Goal: Task Accomplishment & Management: Manage account settings

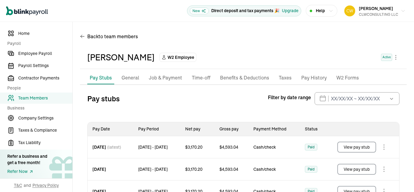
click at [160, 79] on p "Job & Payment" at bounding box center [165, 78] width 33 height 8
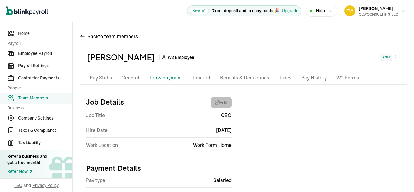
select select "Works from home"
select select "4"
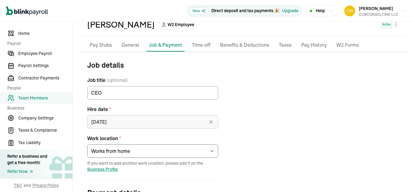
scroll to position [33, 0]
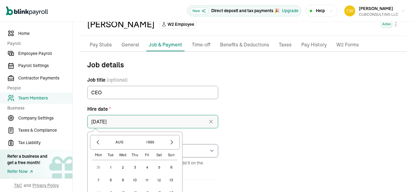
click at [118, 121] on input "[DATE]" at bounding box center [152, 121] width 131 height 13
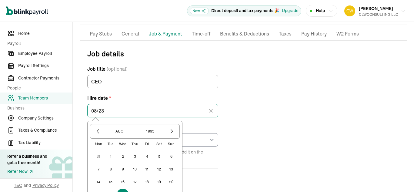
scroll to position [44, 0]
type input "08/23"
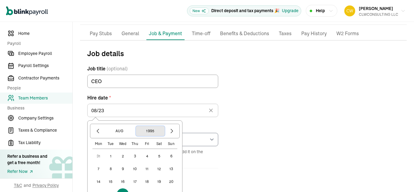
click at [148, 131] on button "1995" at bounding box center [150, 131] width 29 height 10
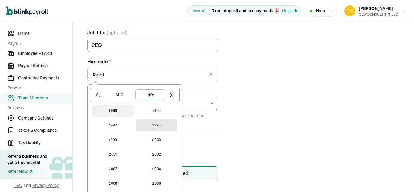
scroll to position [80, 0]
drag, startPoint x: 144, startPoint y: 162, endPoint x: 129, endPoint y: 150, distance: 19.4
click at [129, 150] on button "2001" at bounding box center [112, 154] width 41 height 12
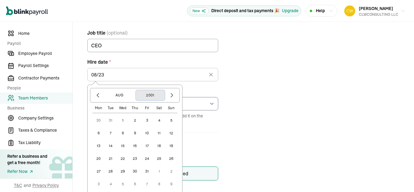
click at [149, 97] on button "2001" at bounding box center [150, 95] width 29 height 10
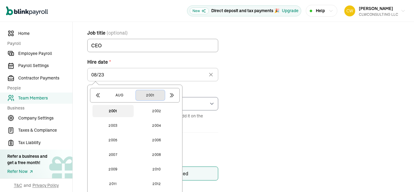
click at [151, 95] on button "2001" at bounding box center [150, 95] width 29 height 10
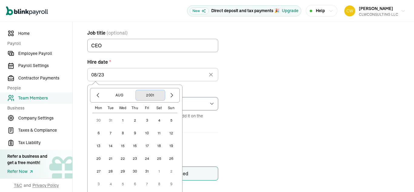
click at [151, 95] on button "2001" at bounding box center [150, 95] width 29 height 10
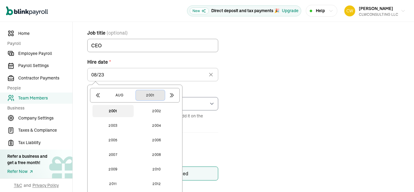
click at [156, 96] on button "2001" at bounding box center [150, 95] width 29 height 10
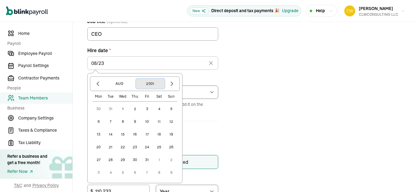
scroll to position [92, 0]
click at [150, 82] on button "2001" at bounding box center [150, 83] width 29 height 10
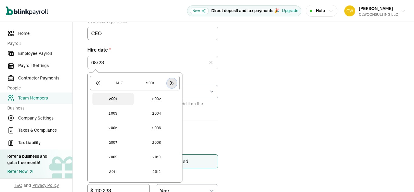
click at [171, 85] on icon "button" at bounding box center [172, 83] width 6 height 6
click at [168, 83] on button "button" at bounding box center [172, 83] width 10 height 10
click at [98, 83] on icon "button" at bounding box center [98, 83] width 6 height 6
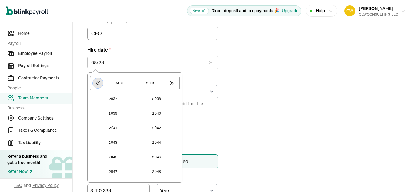
click at [98, 83] on icon "button" at bounding box center [98, 83] width 6 height 6
click at [158, 141] on button "2020" at bounding box center [156, 142] width 41 height 12
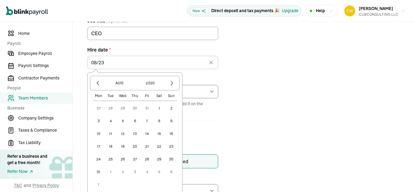
click at [172, 146] on button "23" at bounding box center [171, 146] width 12 height 12
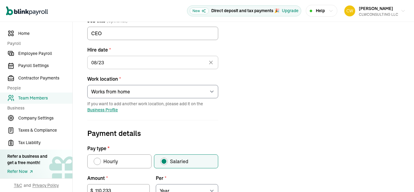
type input "[DATE]"
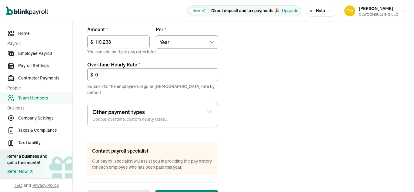
scroll to position [245, 0]
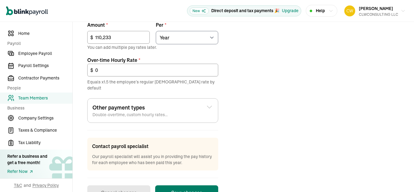
click at [199, 185] on button "Save changes" at bounding box center [186, 192] width 63 height 15
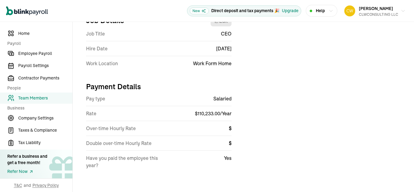
scroll to position [0, 0]
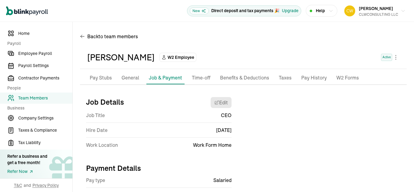
click at [130, 76] on p "General" at bounding box center [130, 78] width 18 height 8
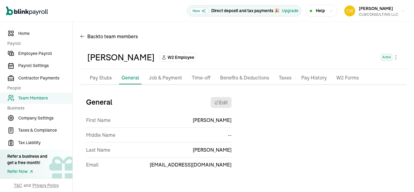
click at [97, 74] on p "Pay Stubs" at bounding box center [101, 78] width 22 height 8
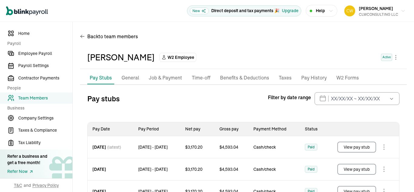
click at [174, 75] on p "Job & Payment" at bounding box center [165, 78] width 33 height 8
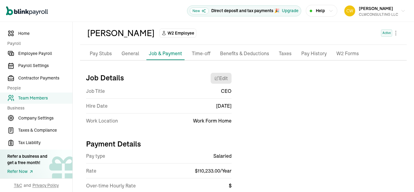
scroll to position [24, 0]
click at [203, 52] on p "Time-off" at bounding box center [201, 54] width 18 height 8
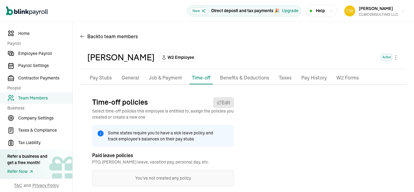
scroll to position [14, 0]
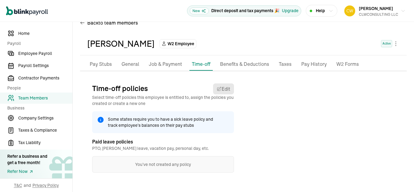
click at [101, 61] on p "Pay Stubs" at bounding box center [101, 64] width 22 height 8
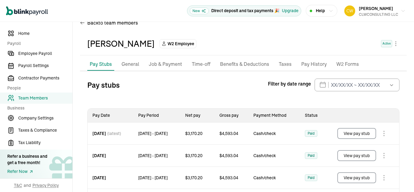
scroll to position [71, 0]
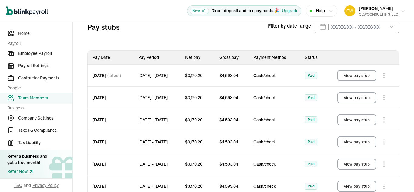
click at [366, 75] on button "View pay stub" at bounding box center [356, 75] width 39 height 11
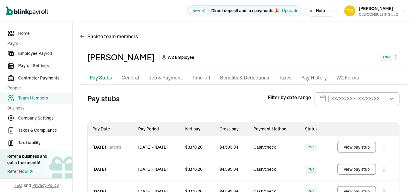
click at [239, 78] on p "Benefits & Deductions" at bounding box center [244, 78] width 49 height 8
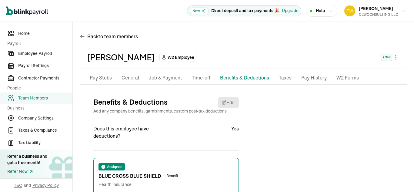
scroll to position [52, 0]
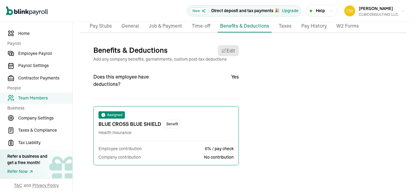
click at [286, 28] on p "Taxes" at bounding box center [285, 26] width 13 height 8
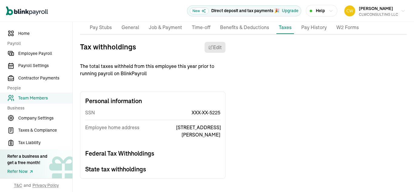
scroll to position [0, 0]
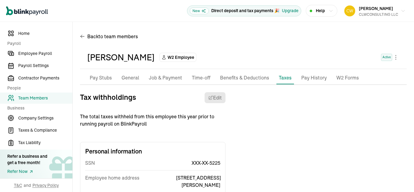
click at [342, 72] on li "W2 Forms" at bounding box center [347, 77] width 27 height 13
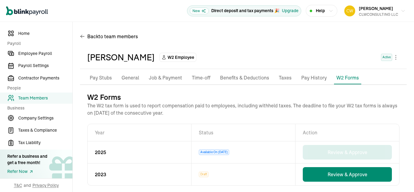
scroll to position [7, 0]
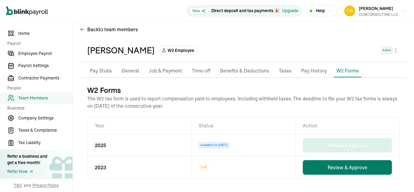
click at [309, 173] on button "Review & Approve" at bounding box center [347, 167] width 89 height 15
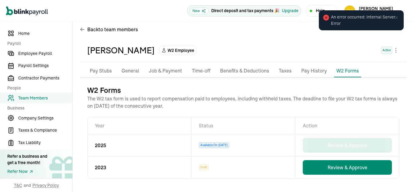
click at [203, 168] on span "Draft" at bounding box center [204, 166] width 10 height 5
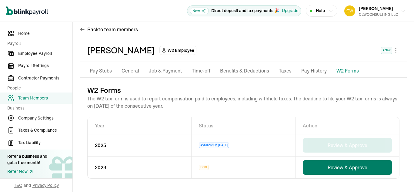
click at [312, 164] on button "Review & Approve" at bounding box center [347, 167] width 89 height 15
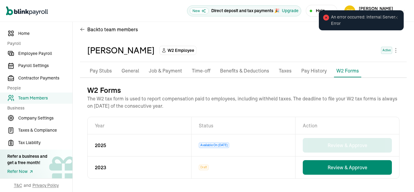
click at [309, 73] on p "Pay History" at bounding box center [313, 71] width 25 height 8
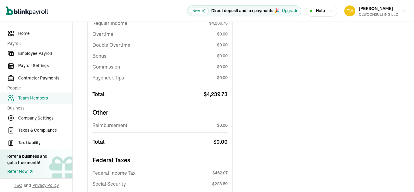
scroll to position [0, 0]
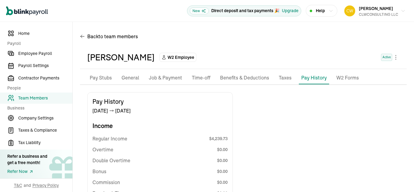
click at [105, 64] on div "[PERSON_NAME] W2 Employee Active" at bounding box center [243, 57] width 326 height 23
click at [99, 65] on div "[PERSON_NAME] W2 Employee Active" at bounding box center [243, 57] width 326 height 23
click at [98, 77] on p "Pay Stubs" at bounding box center [101, 78] width 22 height 8
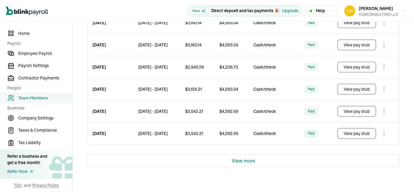
scroll to position [658, 0]
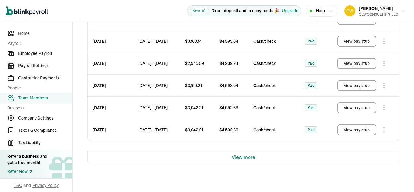
click at [238, 160] on span "View more" at bounding box center [243, 156] width 23 height 7
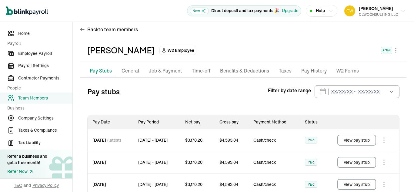
scroll to position [0, 0]
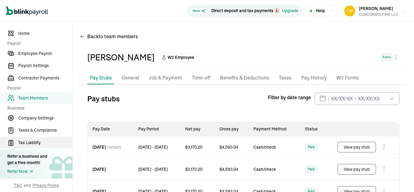
click at [28, 142] on span "Tax Liability" at bounding box center [45, 142] width 54 height 6
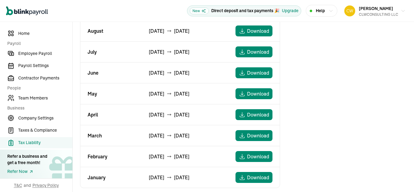
scroll to position [347, 0]
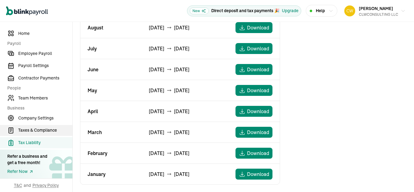
click at [43, 128] on span "Taxes & Compliance" at bounding box center [45, 130] width 54 height 6
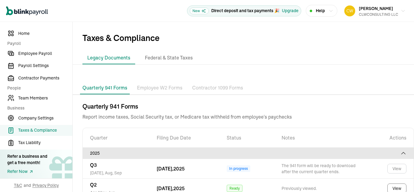
click at [157, 88] on p "Employee W2 Forms" at bounding box center [159, 88] width 45 height 8
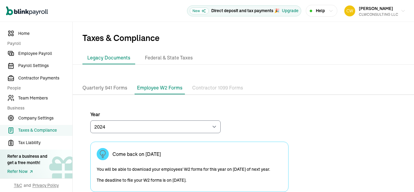
scroll to position [35, 0]
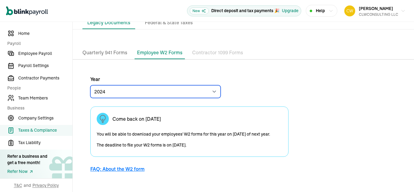
click at [212, 95] on select "2024 2023" at bounding box center [155, 91] width 130 height 13
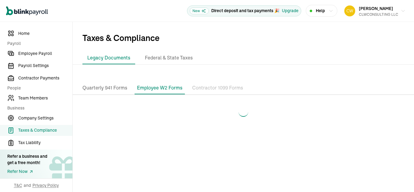
scroll to position [0, 0]
select select "2023"
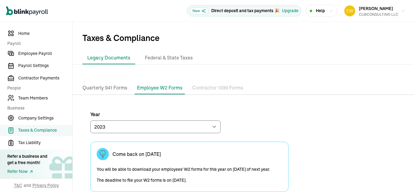
click at [100, 89] on p "Quarterly 941 Forms" at bounding box center [104, 88] width 45 height 8
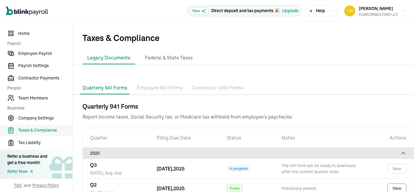
scroll to position [43, 0]
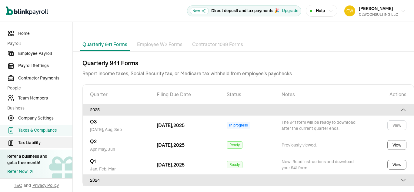
click at [32, 142] on span "Tax Liability" at bounding box center [45, 142] width 54 height 6
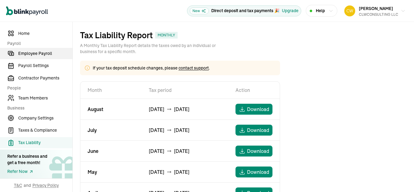
click at [47, 51] on span "Employee Payroll" at bounding box center [45, 53] width 54 height 6
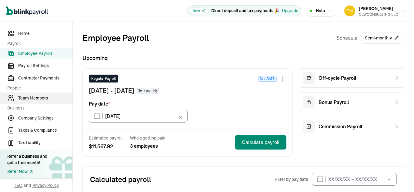
click at [44, 99] on span "Team Members" at bounding box center [45, 98] width 54 height 6
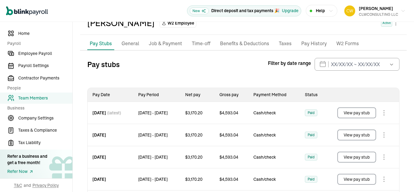
scroll to position [32, 0]
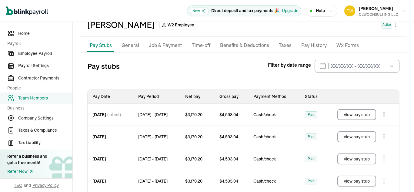
click at [167, 47] on p "Job & Payment" at bounding box center [165, 45] width 33 height 8
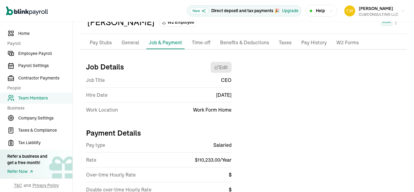
scroll to position [35, 0]
select select "Works from home"
select select "4"
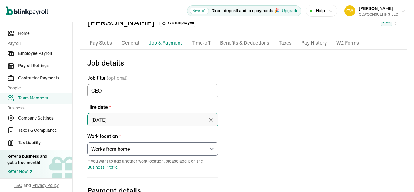
click at [155, 116] on input "[DATE]" at bounding box center [152, 119] width 131 height 13
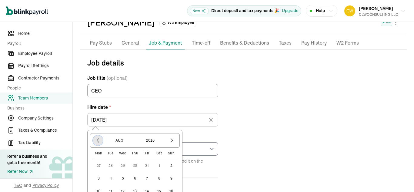
click at [97, 139] on icon "button" at bounding box center [98, 140] width 6 height 6
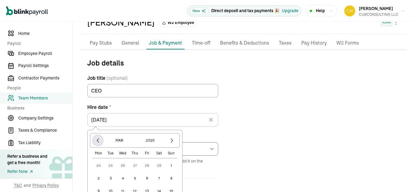
click at [97, 139] on icon "button" at bounding box center [98, 140] width 6 height 6
click at [154, 139] on button "2020" at bounding box center [150, 140] width 29 height 10
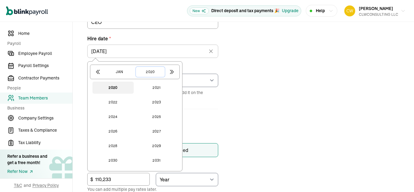
scroll to position [104, 0]
click at [97, 70] on icon "button" at bounding box center [98, 71] width 6 height 6
click at [114, 158] on button "2018" at bounding box center [112, 160] width 41 height 12
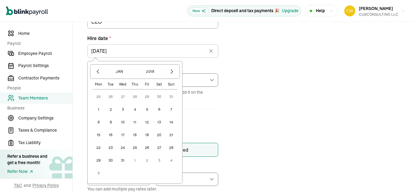
click at [100, 109] on button "1" at bounding box center [98, 109] width 12 height 12
type input "[DATE]"
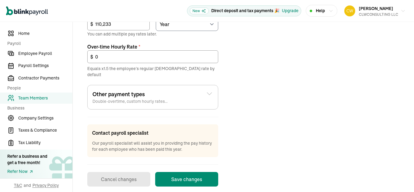
scroll to position [260, 0]
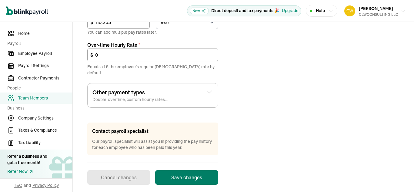
click at [186, 172] on button "Save changes" at bounding box center [186, 177] width 63 height 15
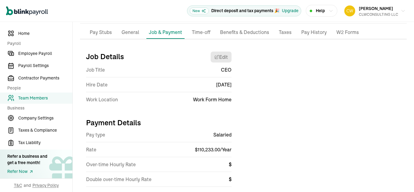
scroll to position [45, 0]
